Goal: Task Accomplishment & Management: Complete application form

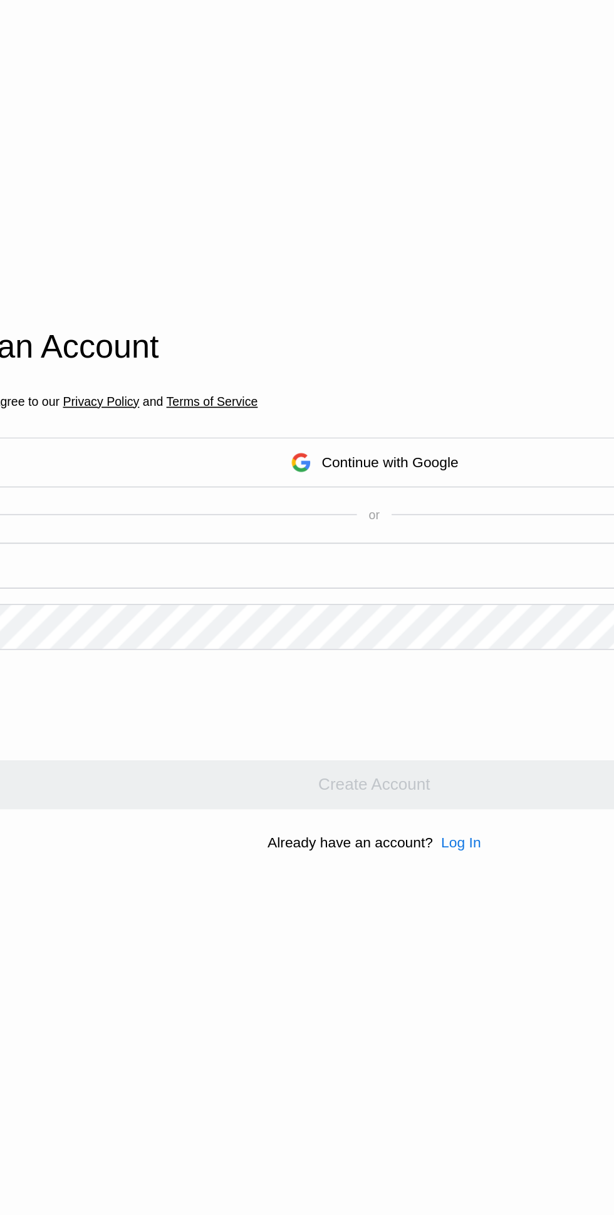
scroll to position [29, 0]
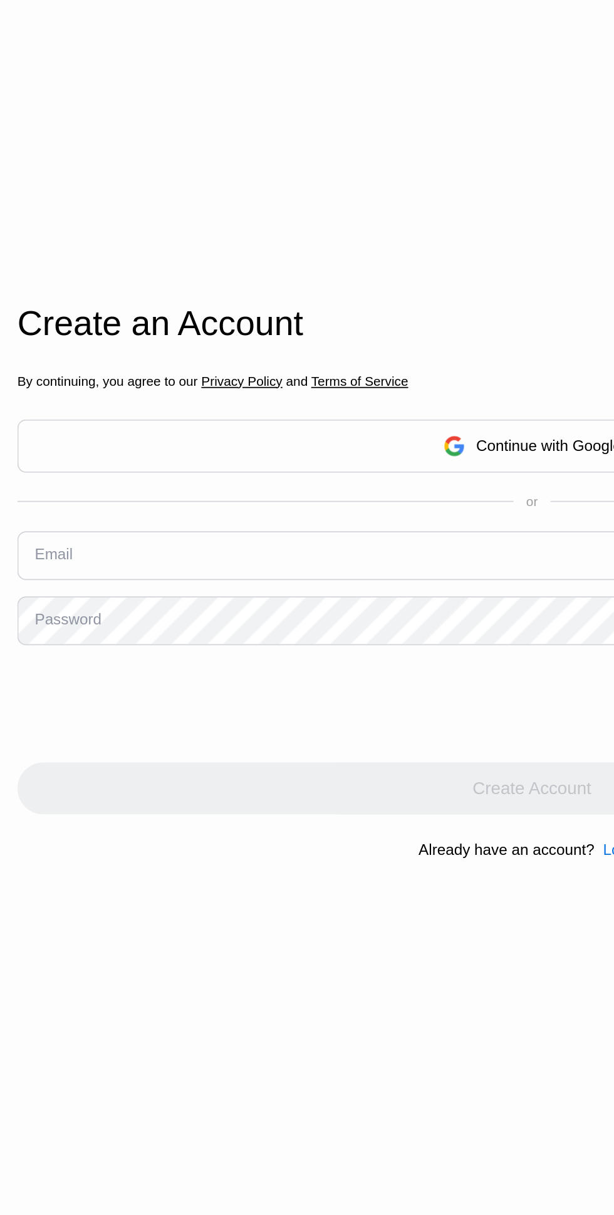
click at [188, 615] on input "text" at bounding box center [307, 601] width 594 height 28
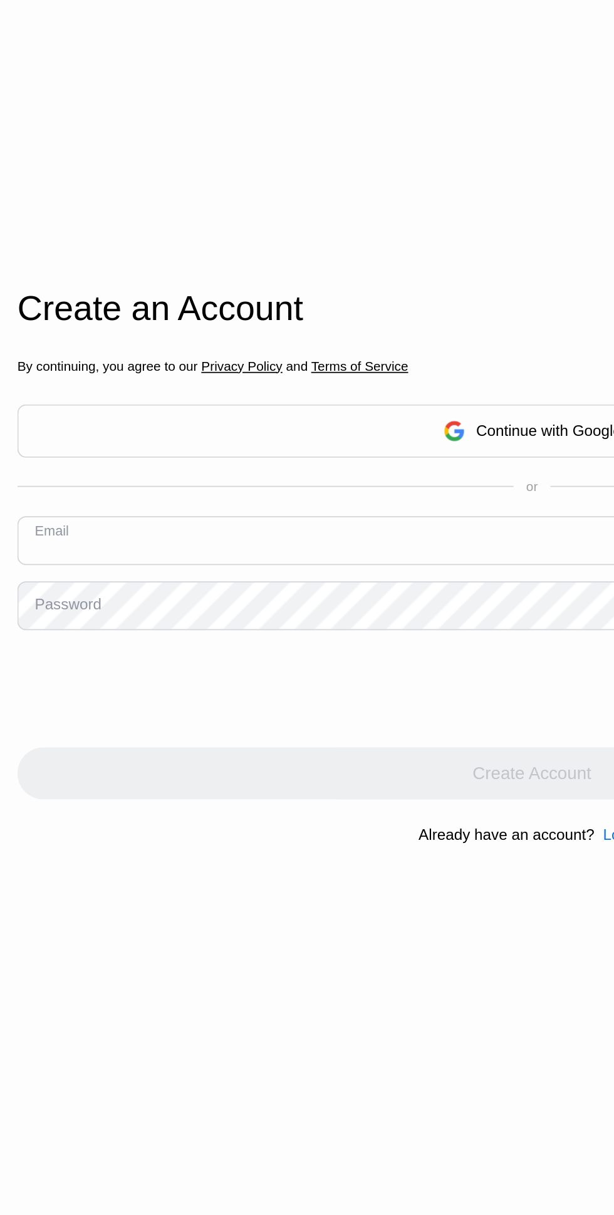
scroll to position [0, 0]
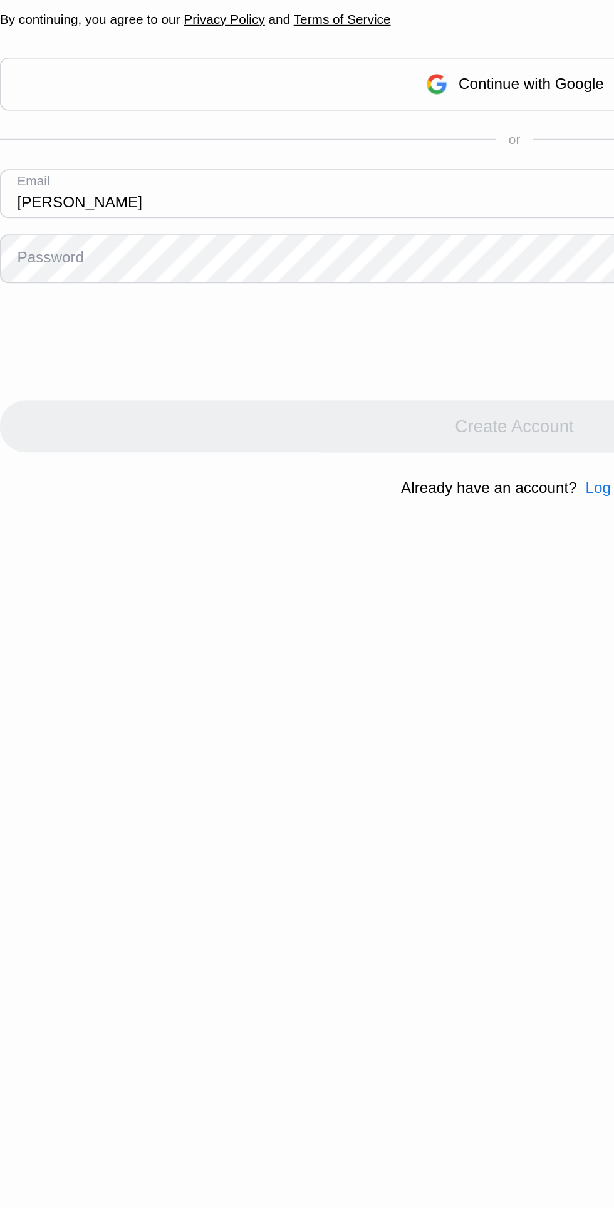
type input "[PERSON_NAME]"
type input "[EMAIL_ADDRESS][DOMAIN_NAME]"
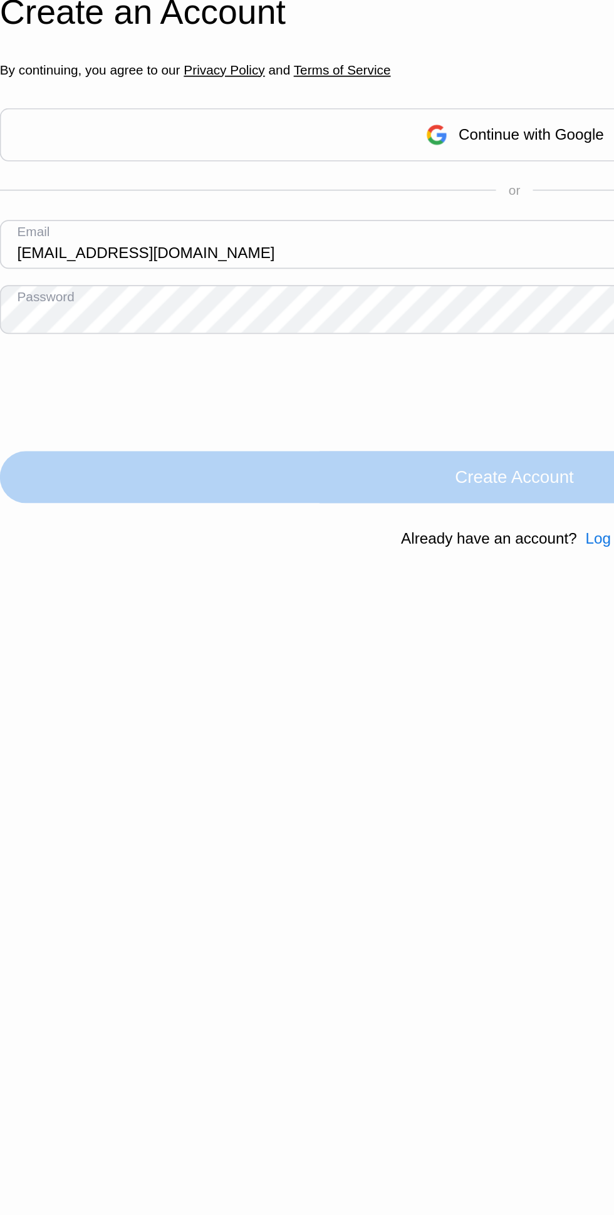
click at [283, 770] on div "Create Account" at bounding box center [306, 764] width 68 height 13
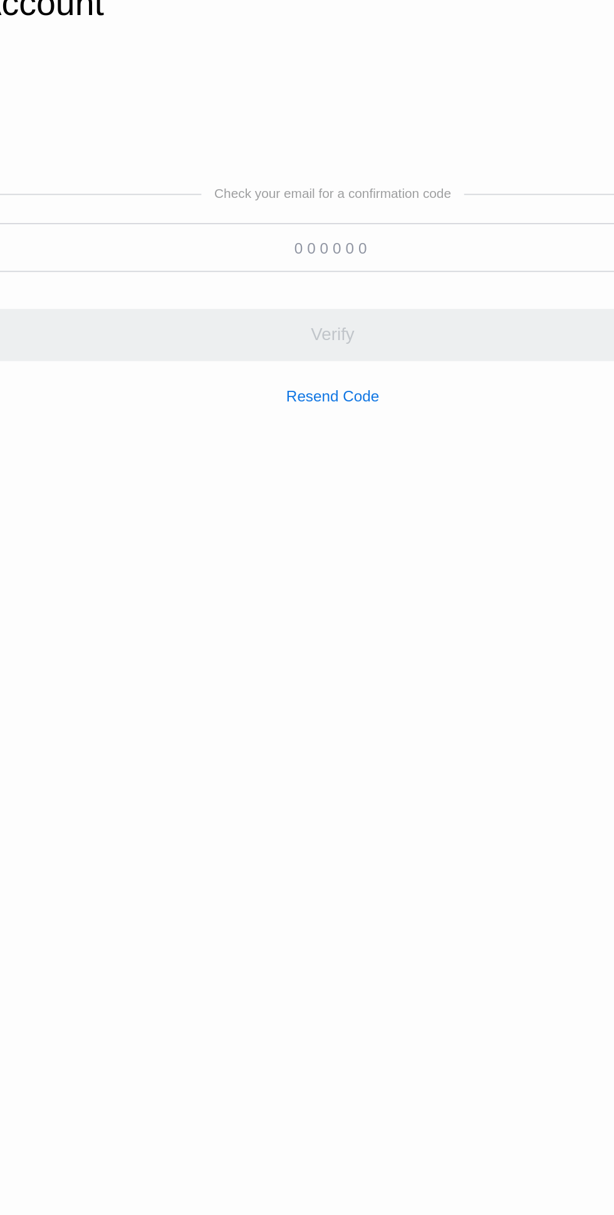
click at [252, 651] on input at bounding box center [307, 636] width 594 height 28
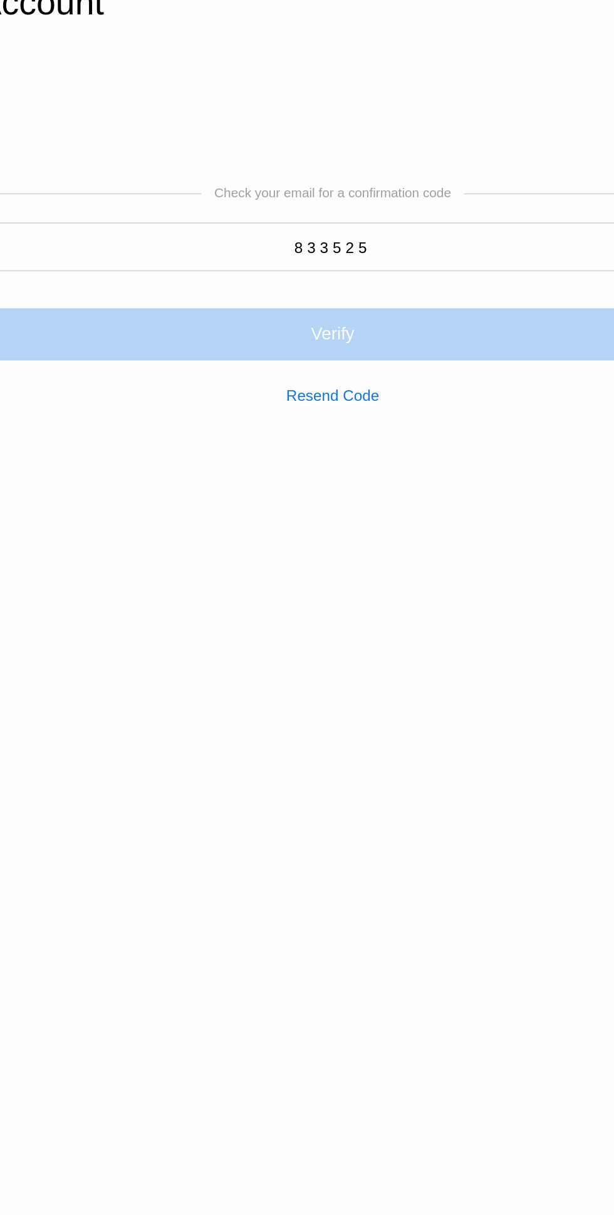
type input "833525"
click at [234, 702] on div "Verify" at bounding box center [307, 687] width 594 height 30
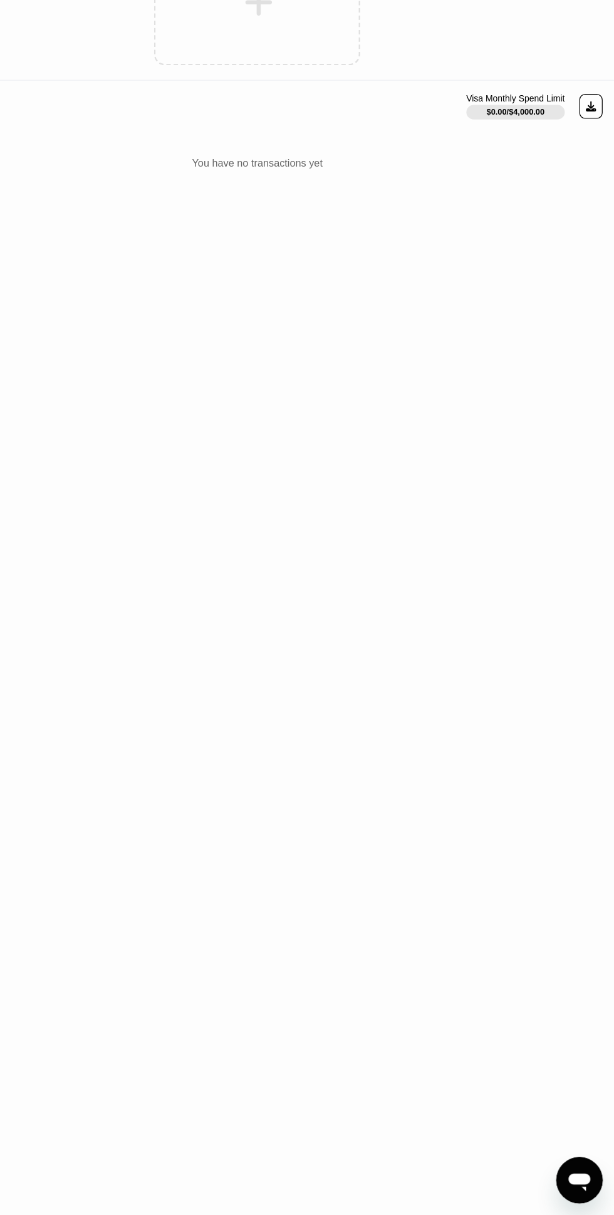
scroll to position [3, 0]
click at [592, 257] on icon at bounding box center [593, 258] width 9 height 9
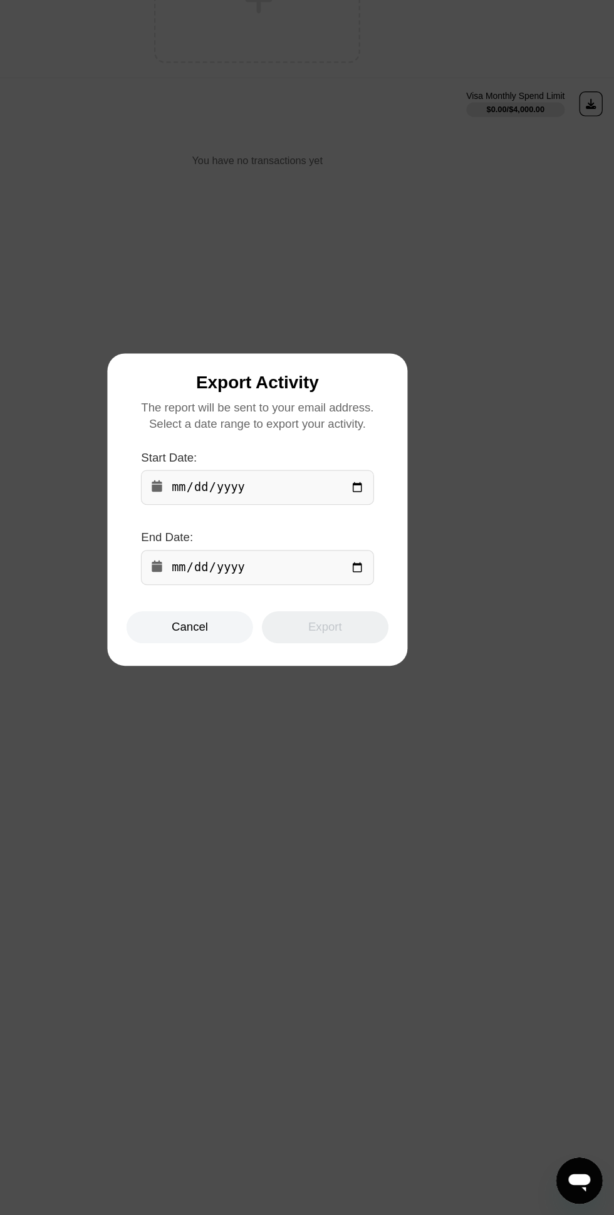
click at [532, 588] on div at bounding box center [307, 607] width 614 height 1215
click at [547, 579] on div at bounding box center [307, 607] width 614 height 1215
click at [385, 708] on div "Export" at bounding box center [365, 709] width 109 height 28
click at [256, 716] on div "Cancel" at bounding box center [248, 709] width 109 height 28
